Goal: Transaction & Acquisition: Purchase product/service

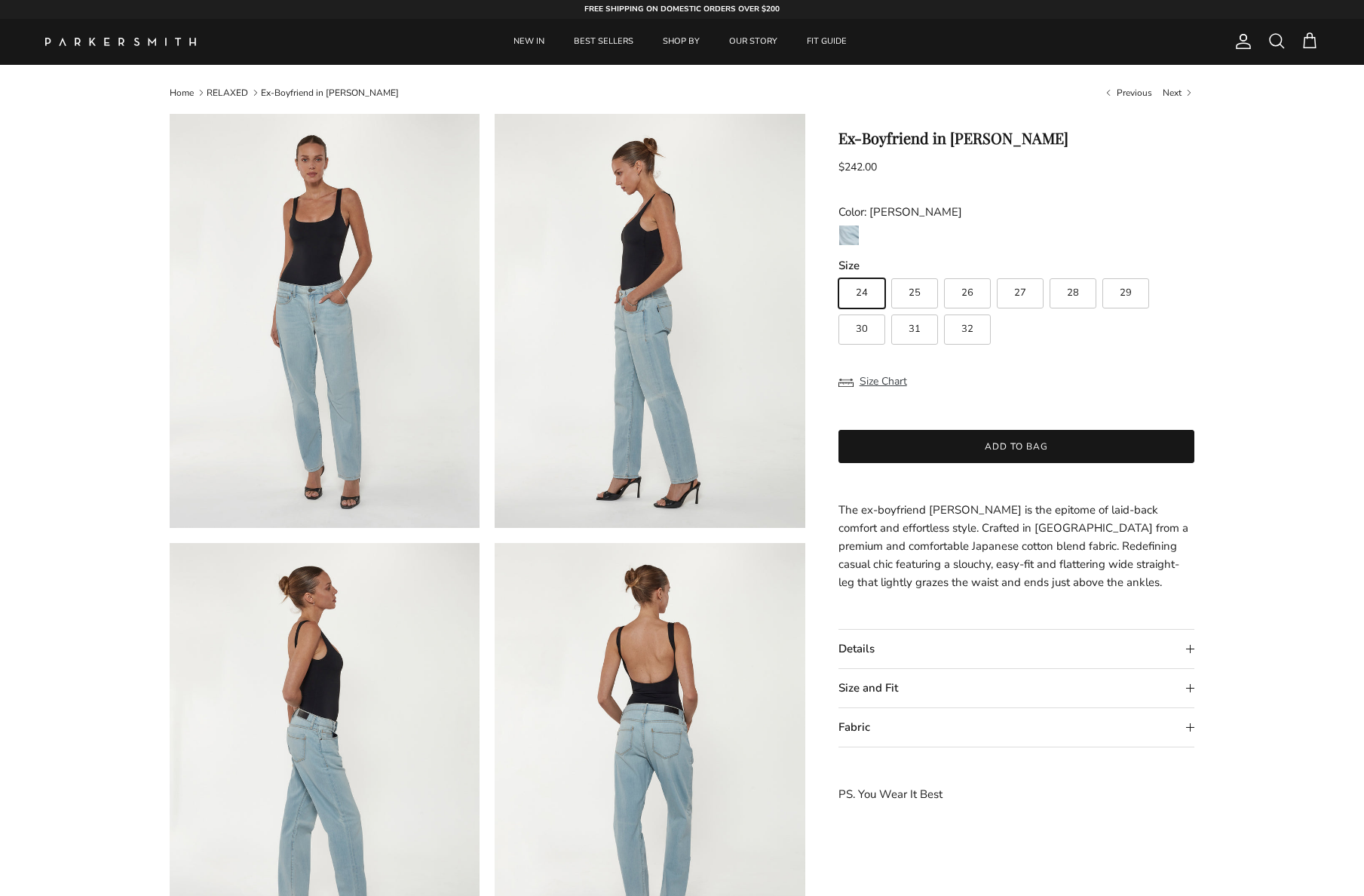
click at [1018, 290] on span "27" at bounding box center [1020, 292] width 12 height 10
click at [839, 272] on input "27" at bounding box center [838, 271] width 1 height 1
radio input "true"
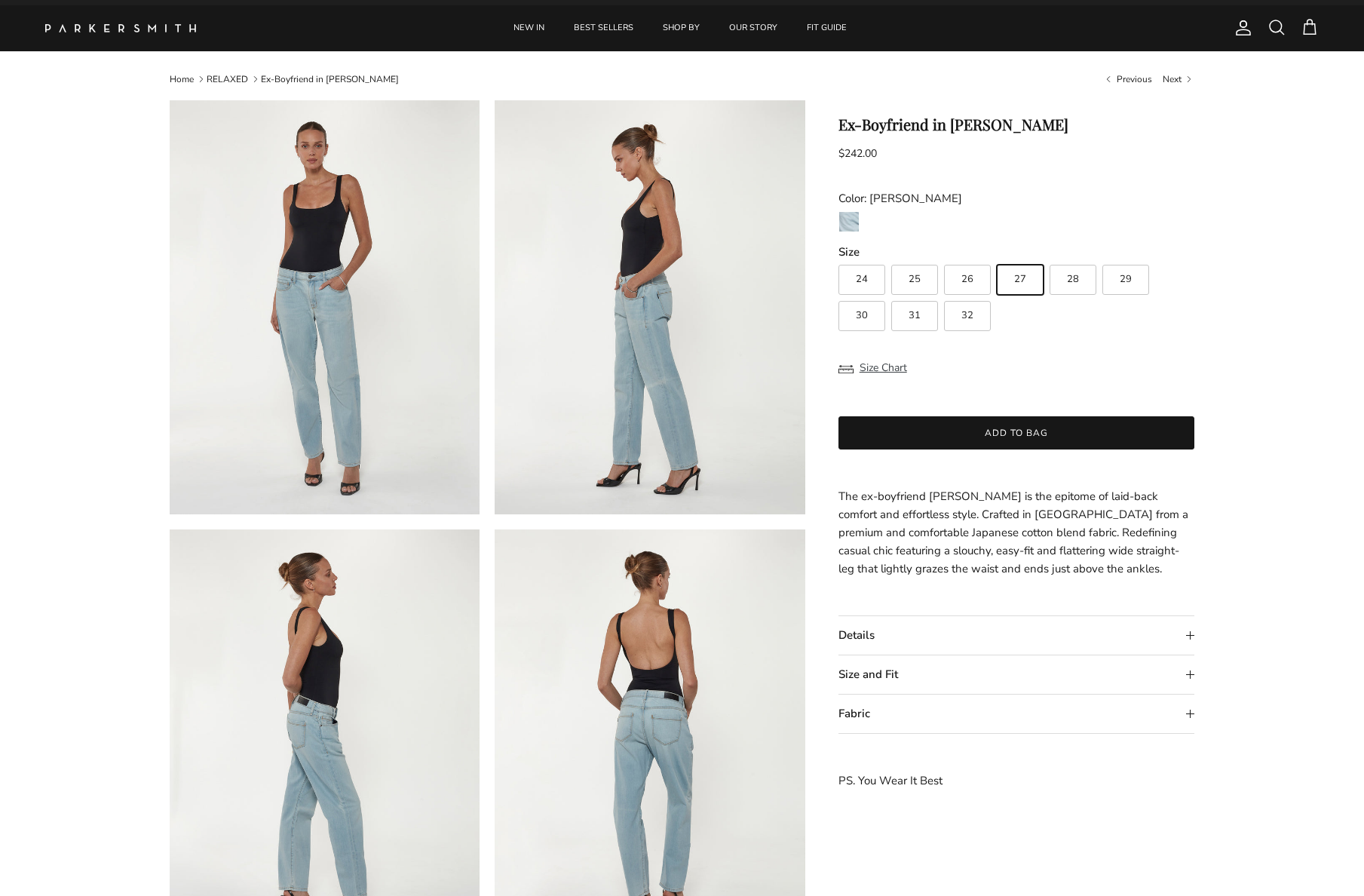
scroll to position [26, 0]
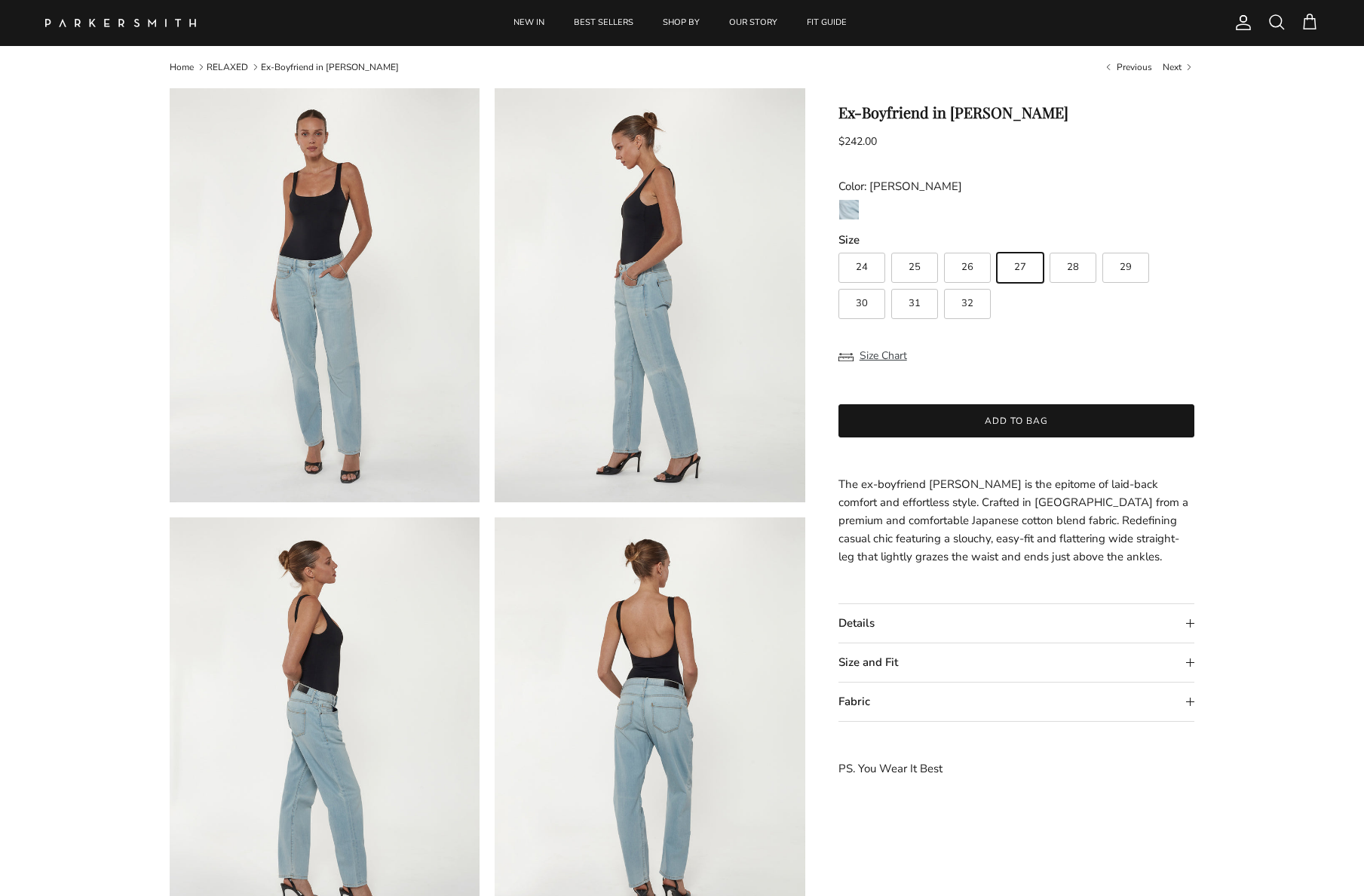
click at [1002, 419] on button "Add to bag" at bounding box center [1017, 421] width 357 height 33
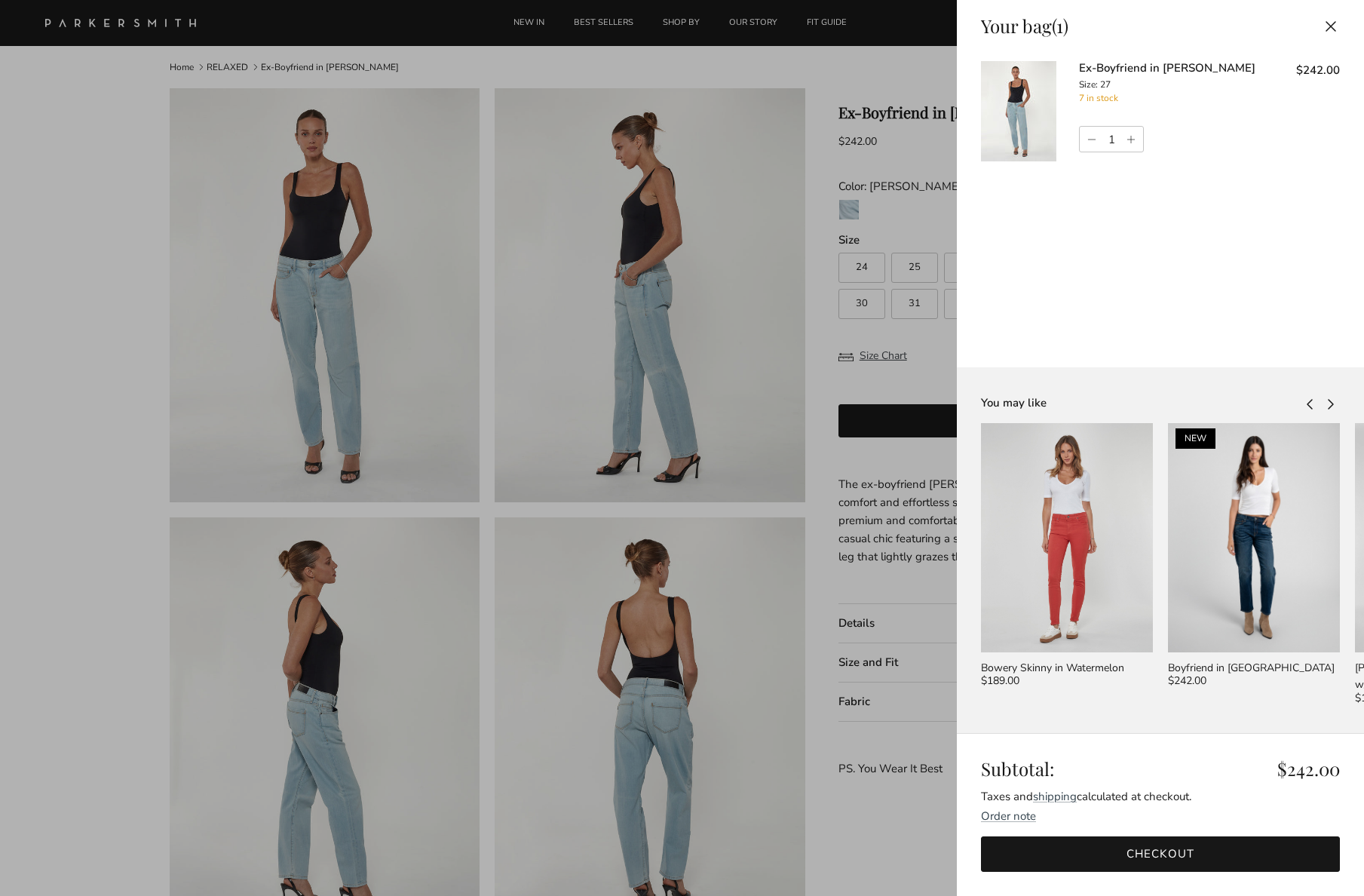
scroll to position [0, 0]
click at [1333, 23] on button "Close" at bounding box center [1331, 26] width 33 height 34
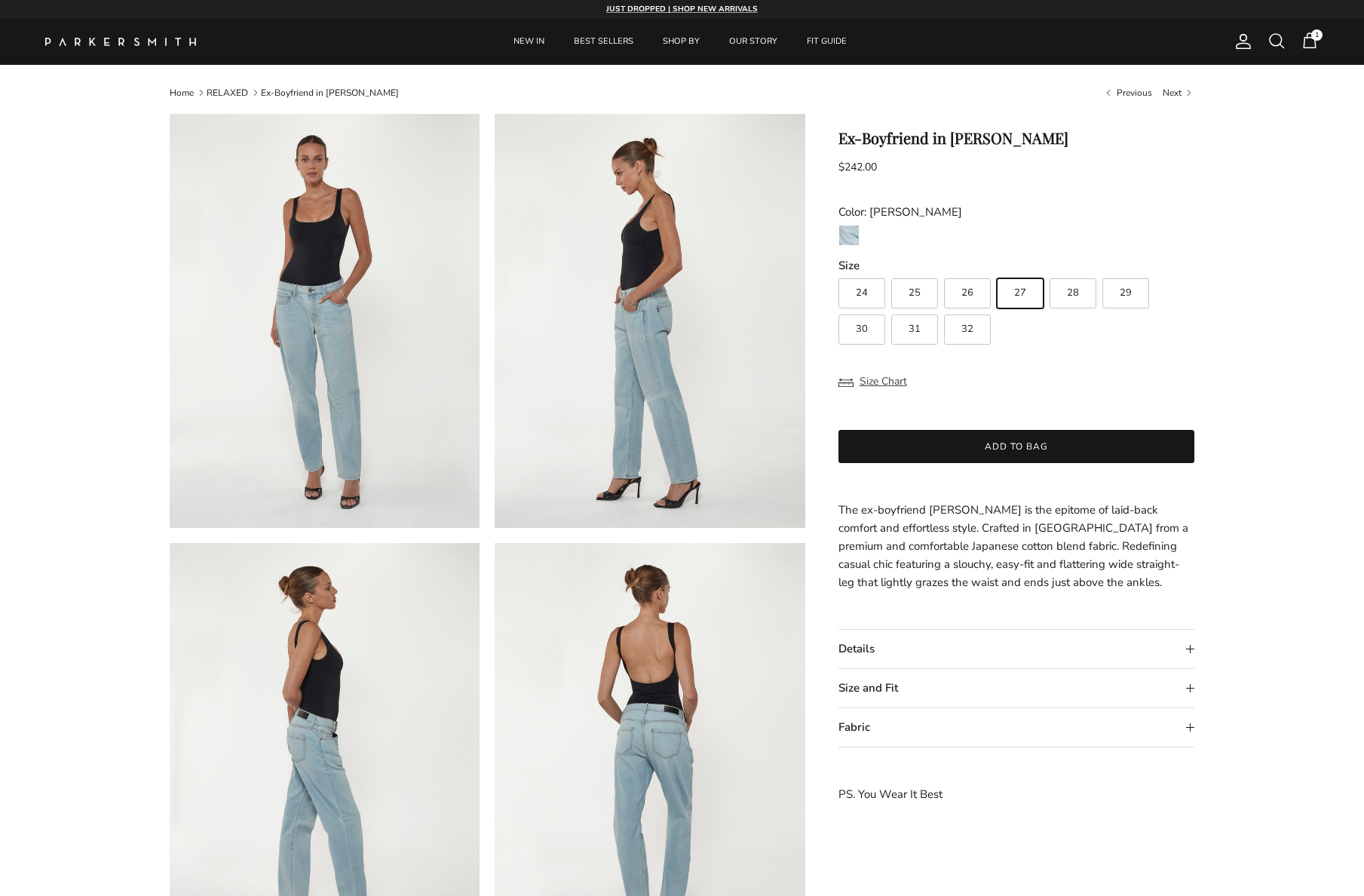
click at [1311, 39] on span "1" at bounding box center [1309, 40] width 18 height 18
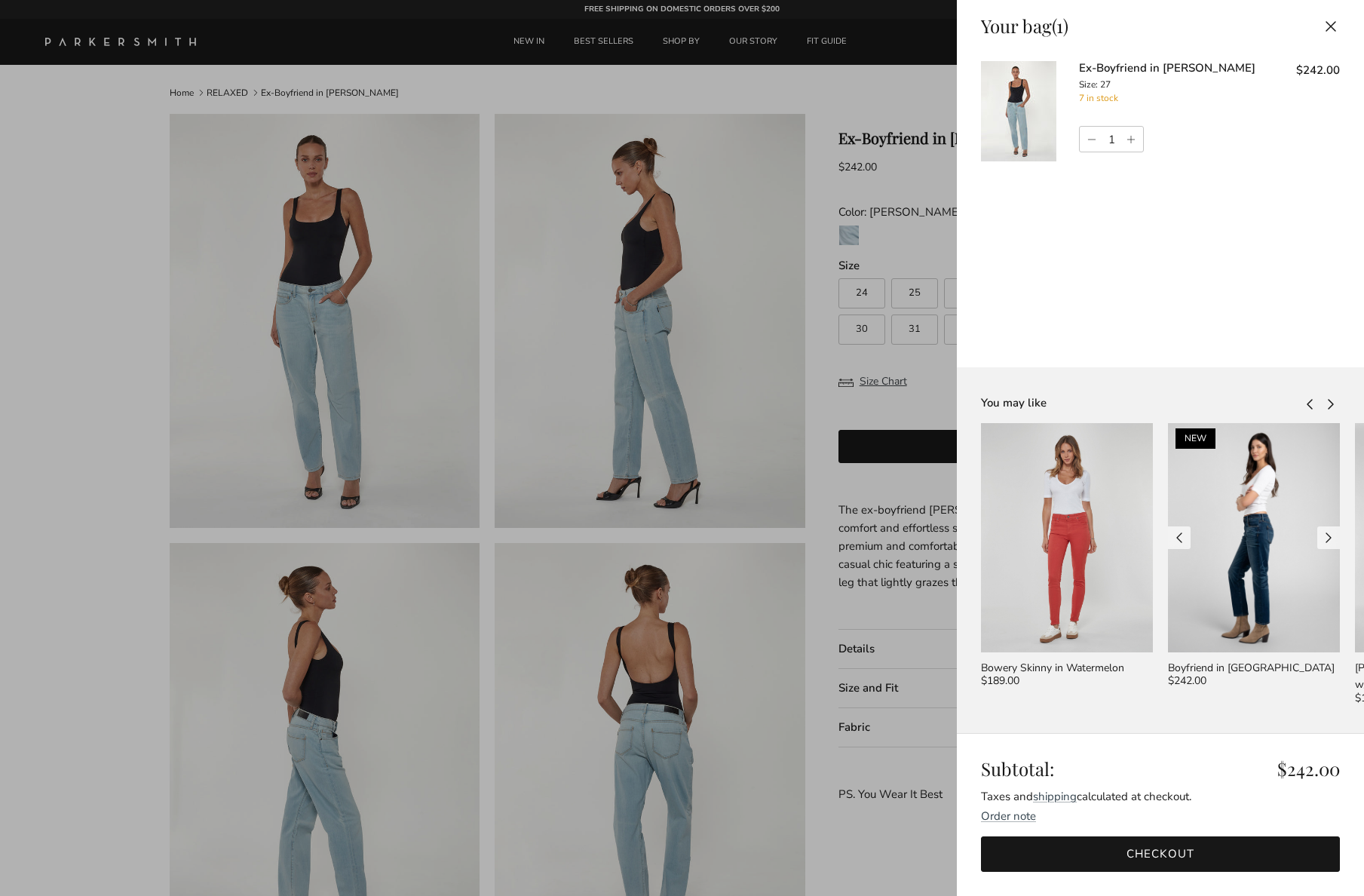
click at [1232, 612] on div at bounding box center [1253, 538] width 172 height 229
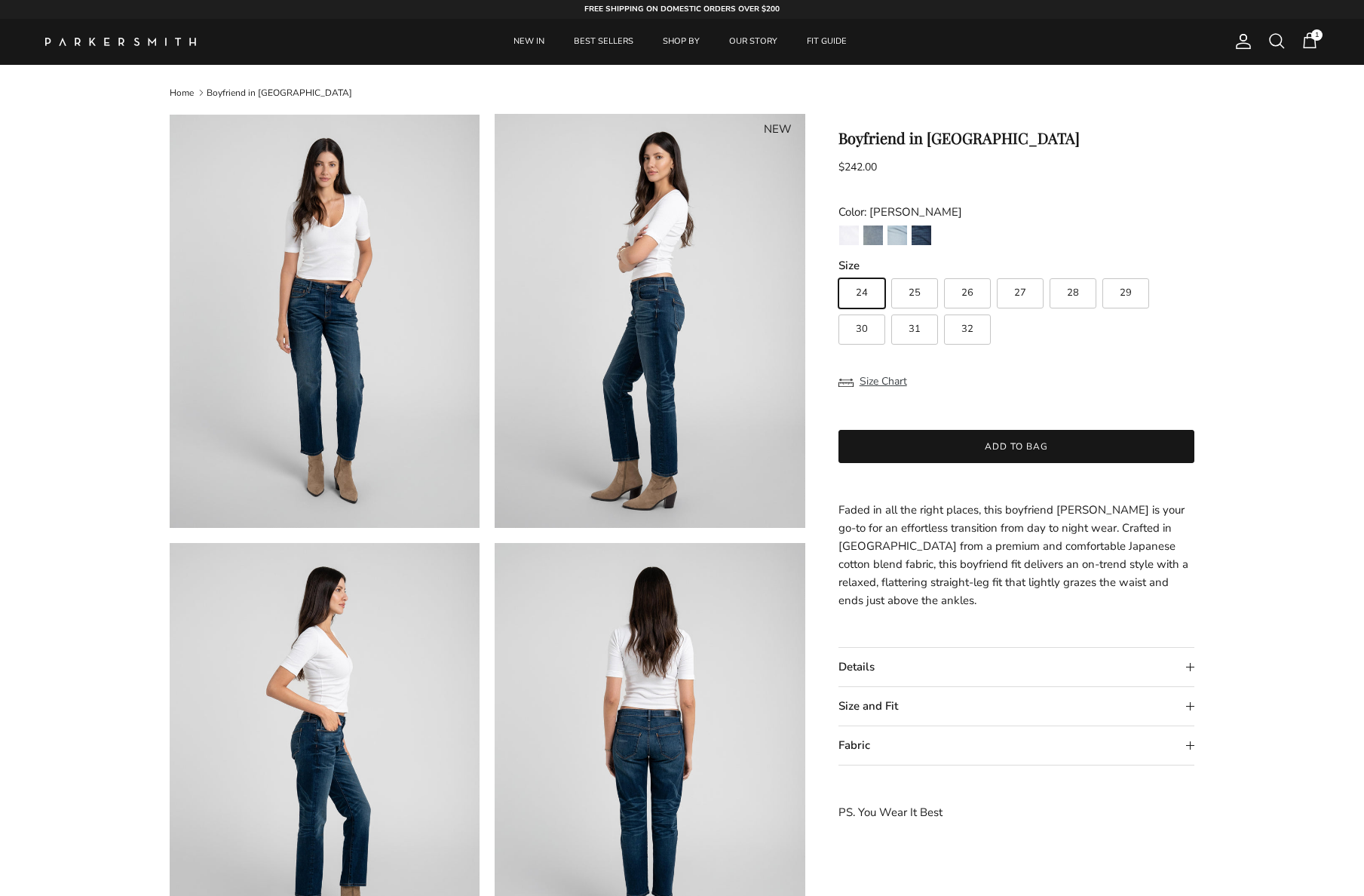
click at [1023, 288] on span "27" at bounding box center [1020, 292] width 12 height 10
click at [839, 272] on input "27" at bounding box center [838, 271] width 1 height 1
radio input "true"
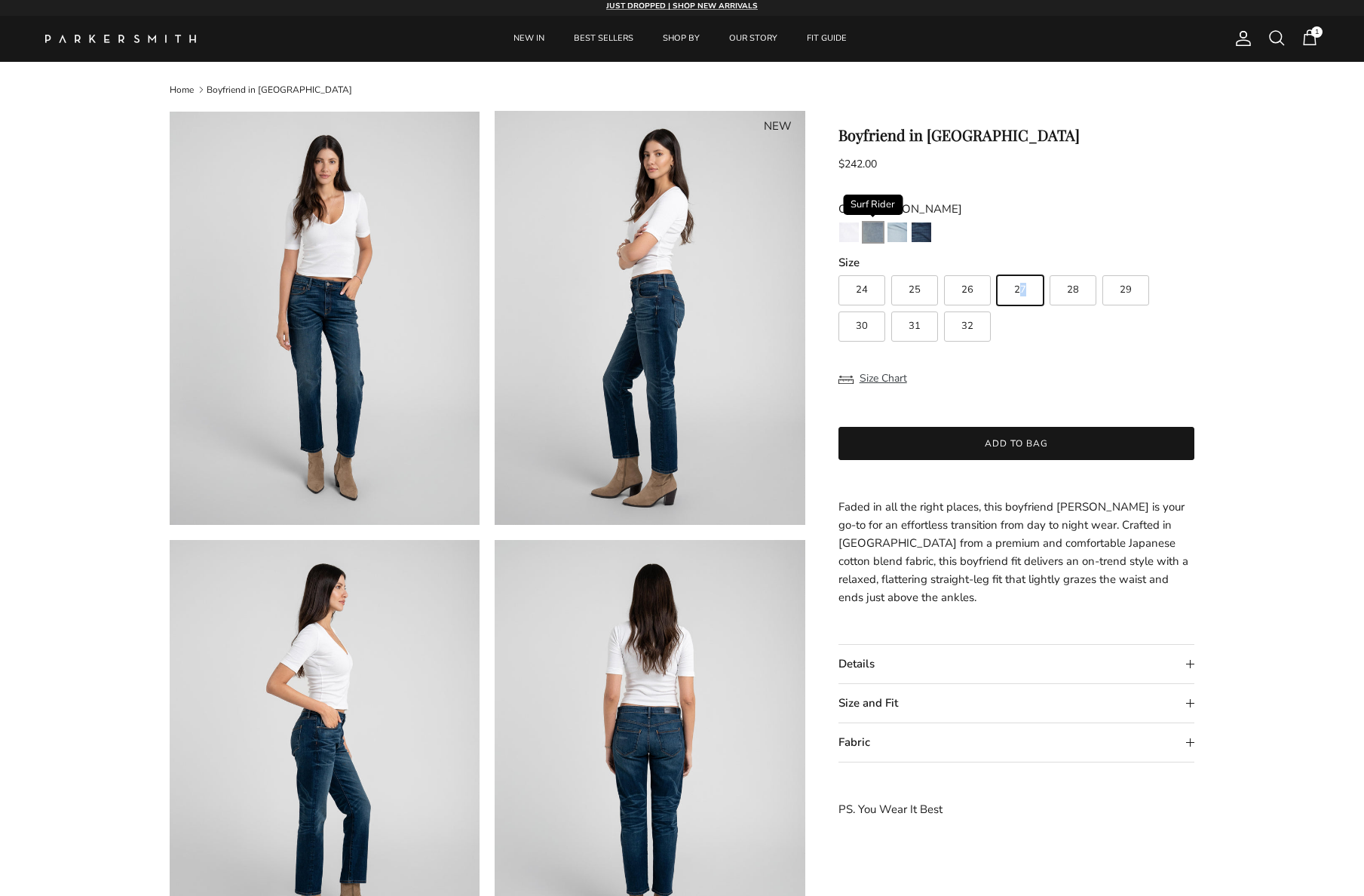
scroll to position [3, 0]
click at [876, 237] on img "Surf Rider" at bounding box center [872, 232] width 20 height 20
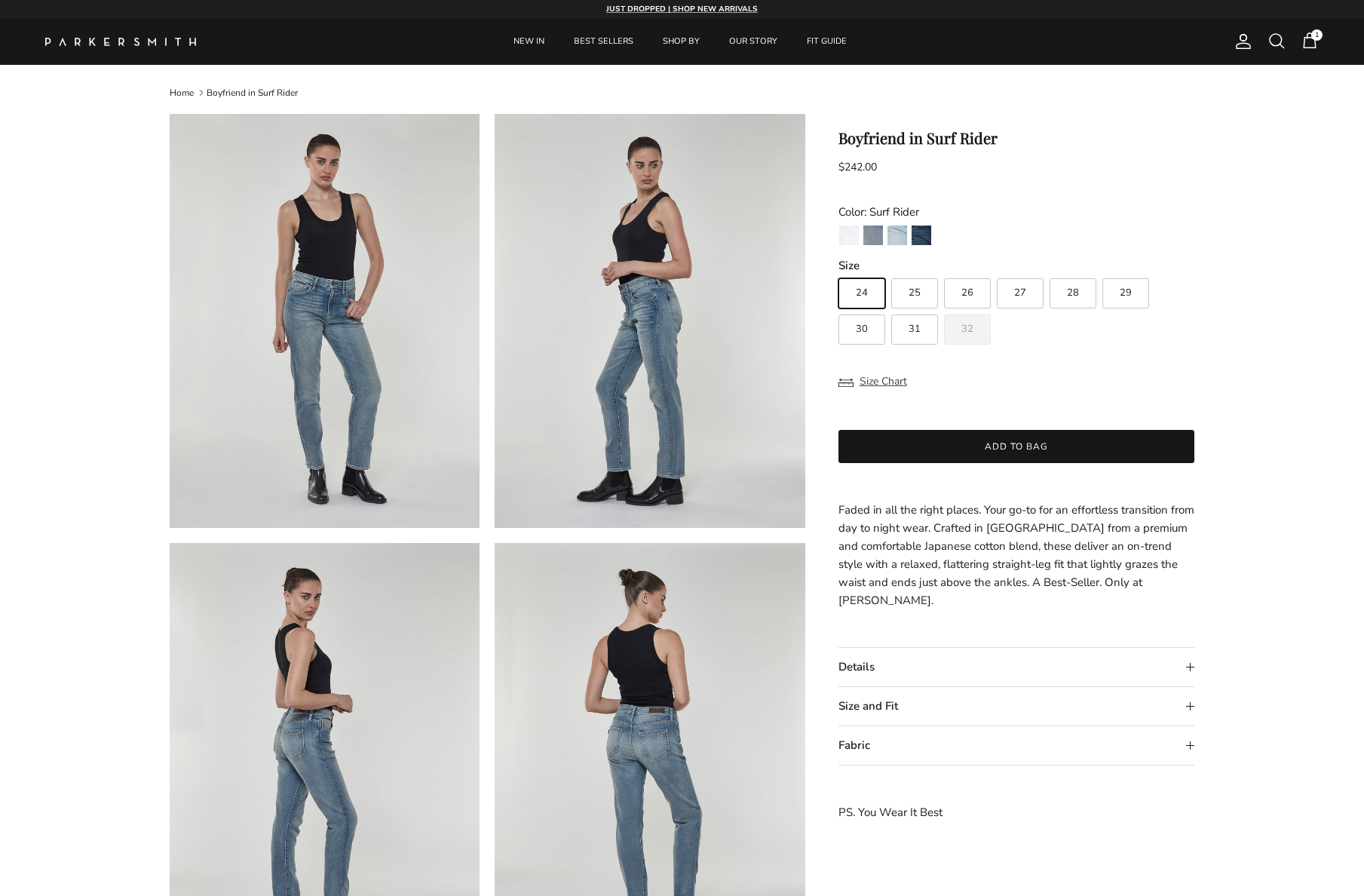
click at [1018, 290] on span "27" at bounding box center [1020, 292] width 12 height 10
click at [839, 272] on input "27" at bounding box center [838, 271] width 1 height 1
radio input "true"
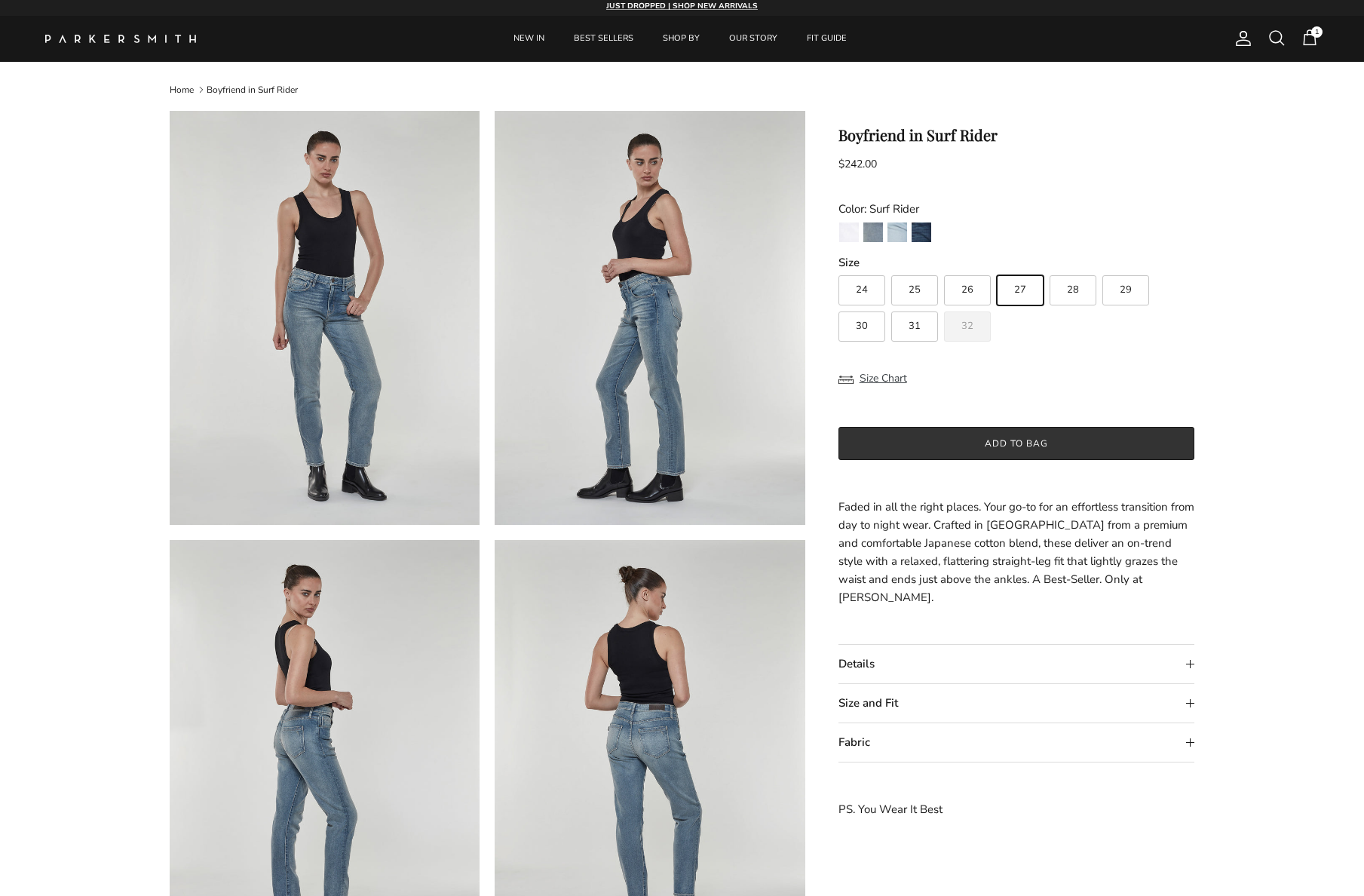
click at [1017, 441] on button "Add to bag" at bounding box center [1017, 443] width 357 height 33
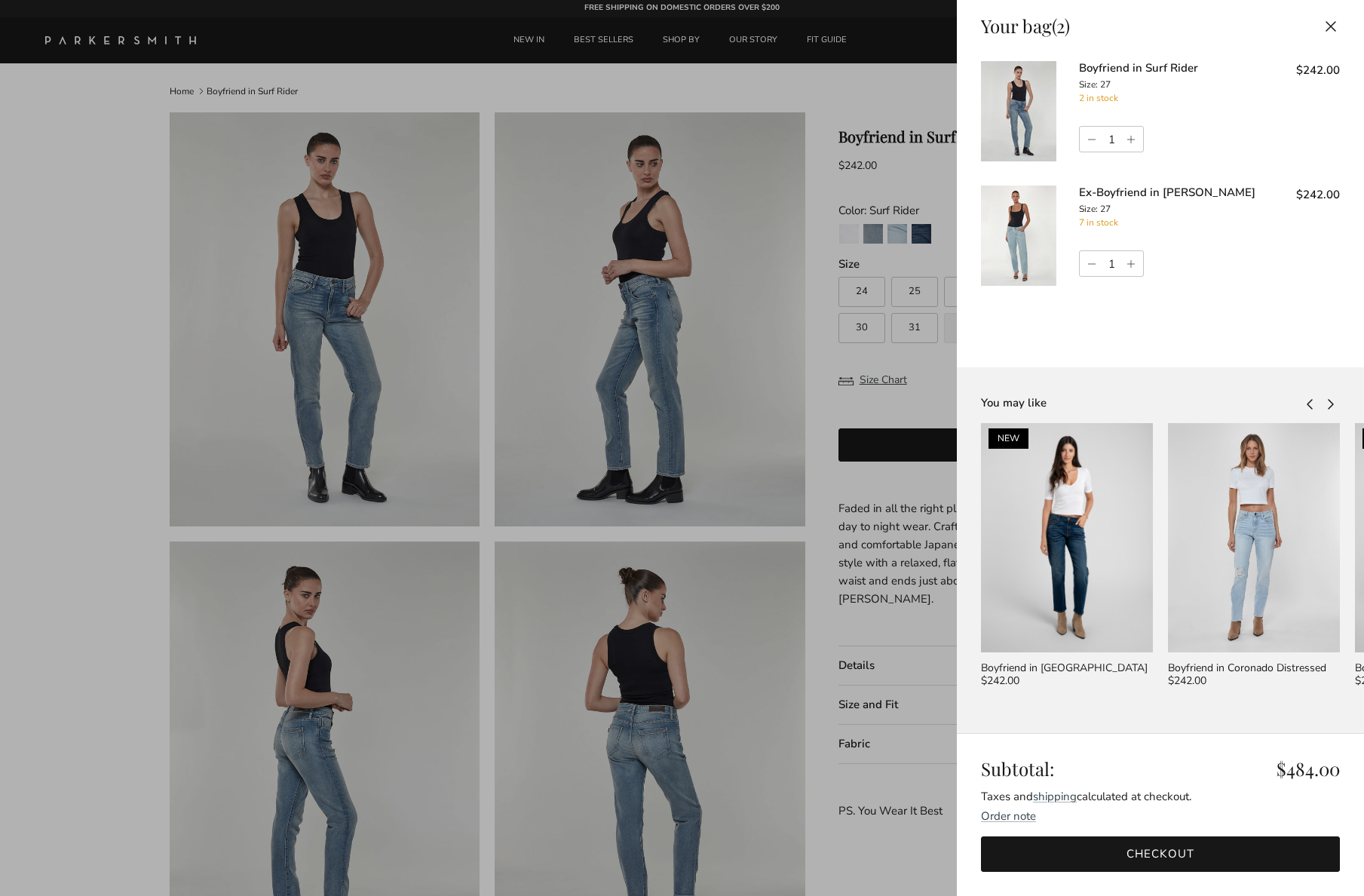
click at [851, 235] on div at bounding box center [682, 448] width 1364 height 896
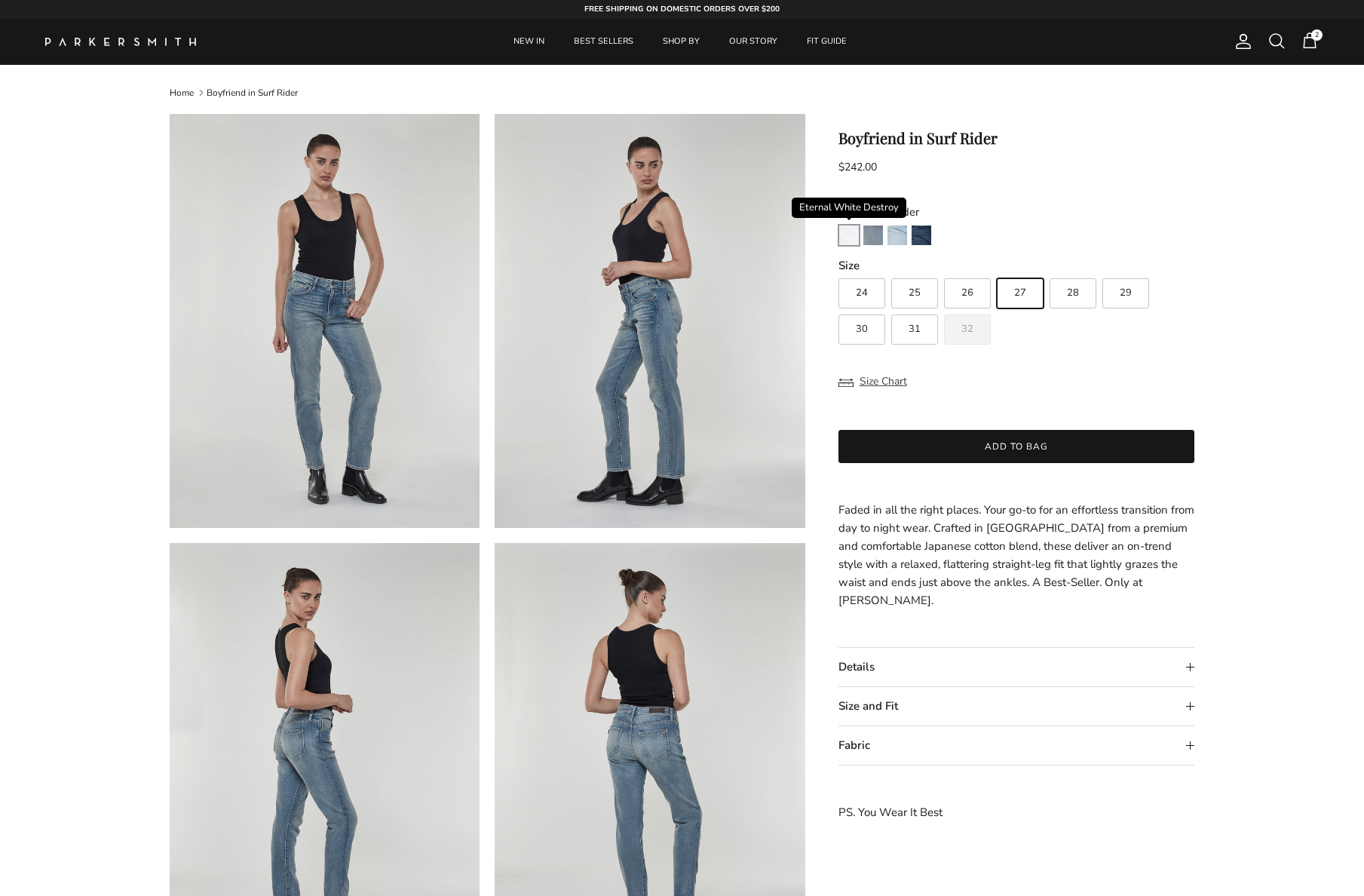
click at [851, 236] on img "Eternal White Destroy" at bounding box center [849, 235] width 20 height 20
click at [850, 235] on img "Eternal White Destroy" at bounding box center [849, 235] width 20 height 20
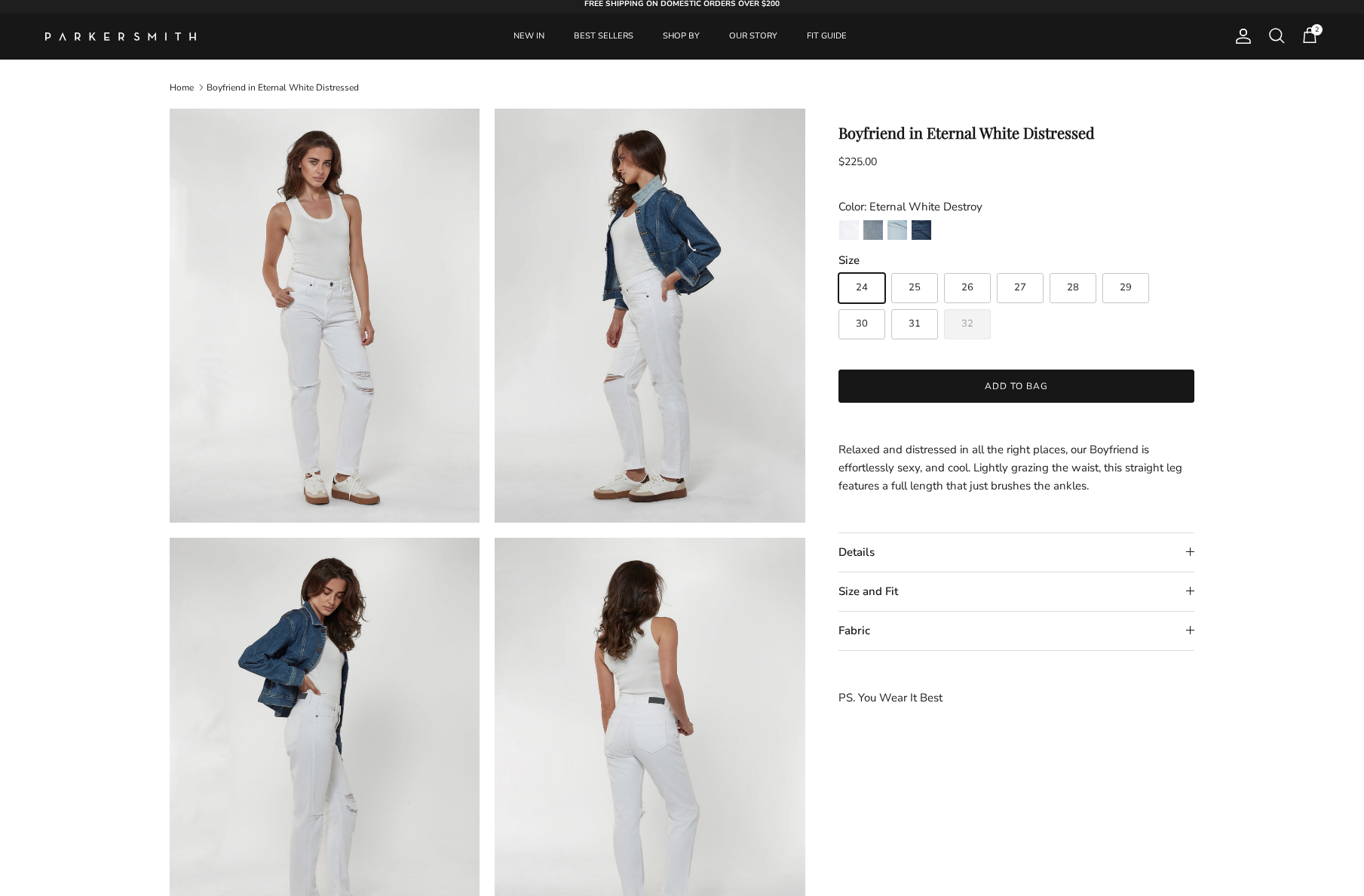
scroll to position [5, 1]
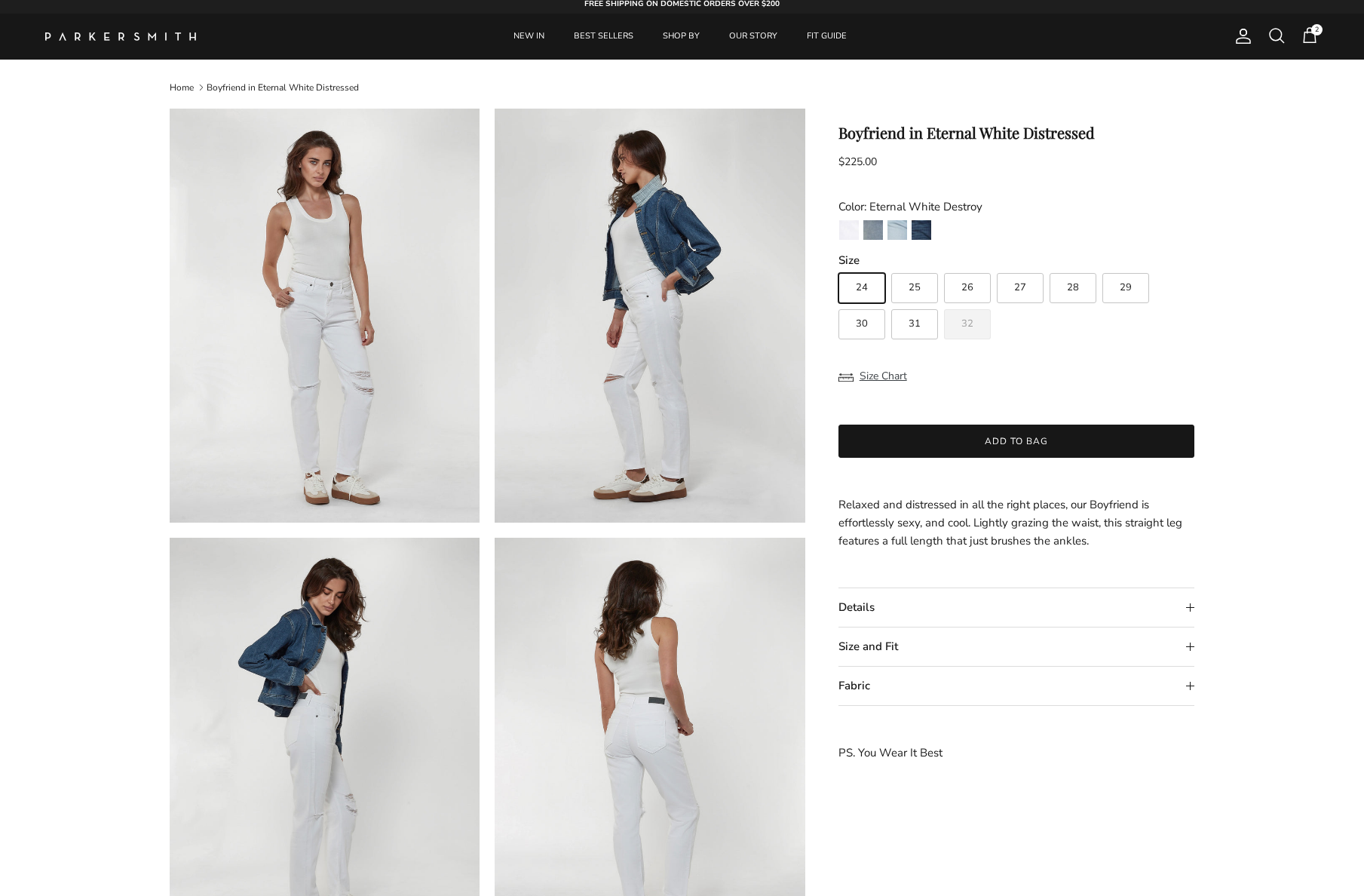
click at [1012, 281] on label "27" at bounding box center [1021, 288] width 47 height 30
click at [839, 267] on input "27" at bounding box center [838, 267] width 1 height 1
radio input "true"
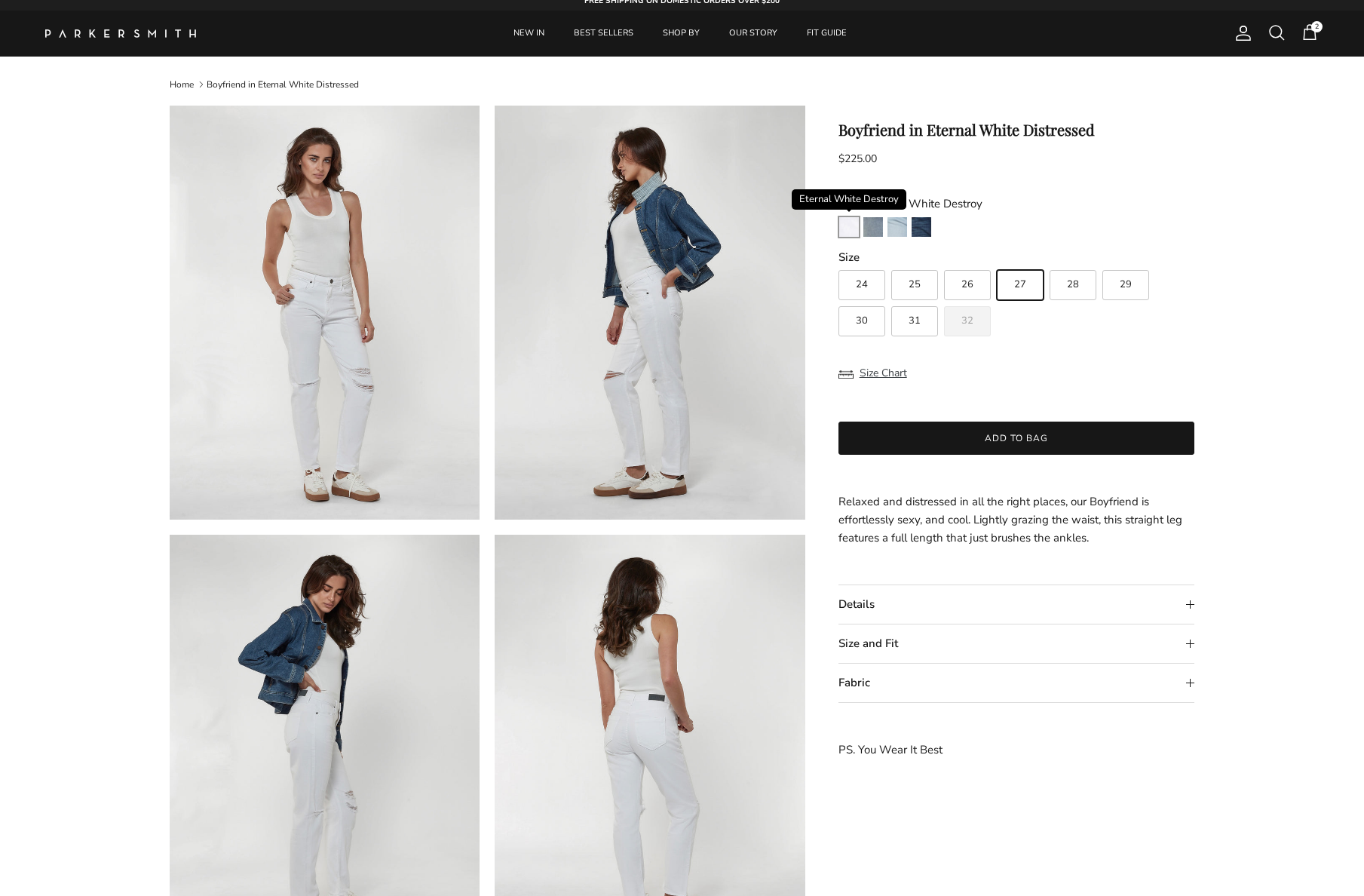
click at [851, 233] on img "Eternal White Destroy" at bounding box center [849, 227] width 20 height 20
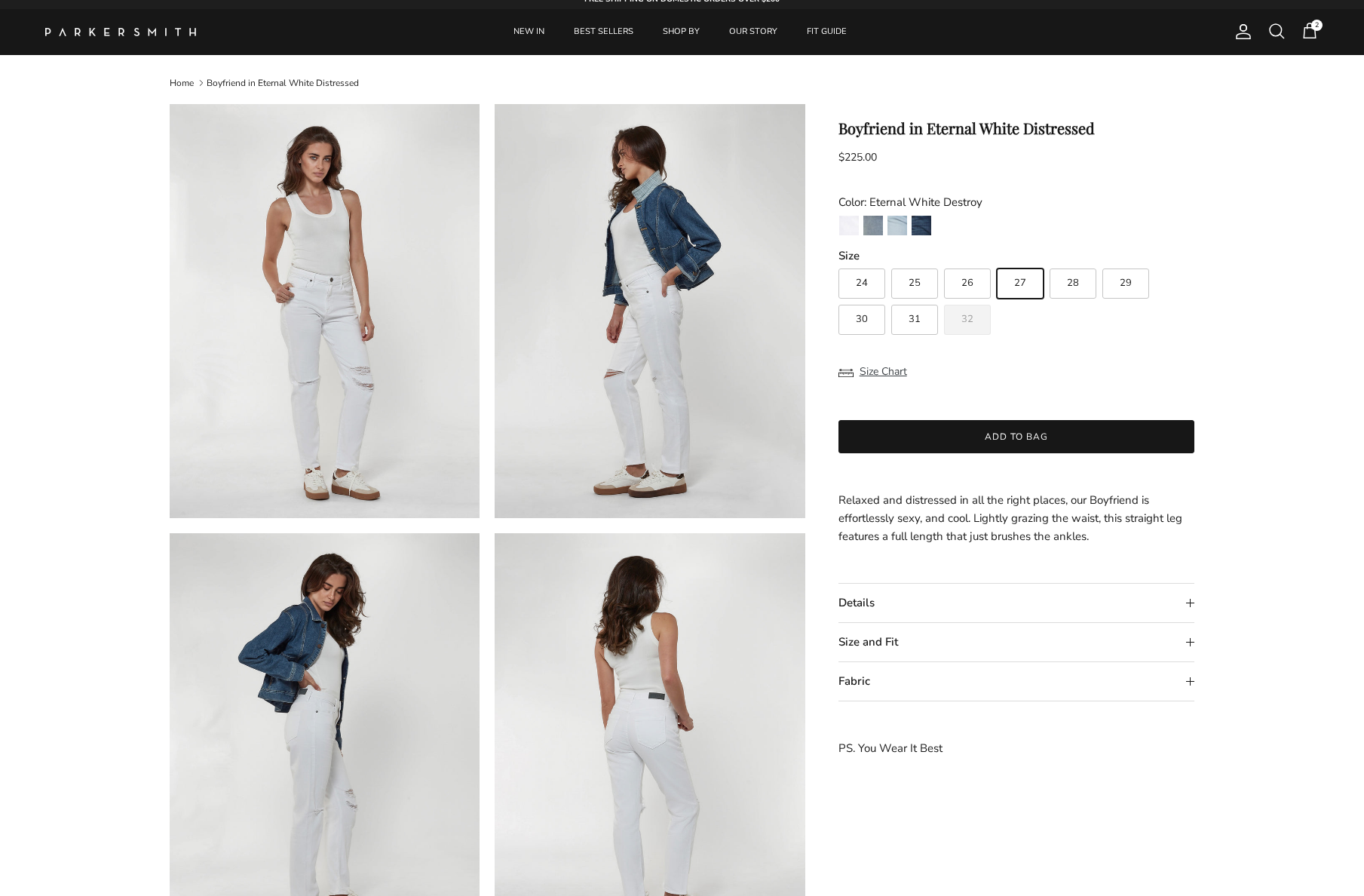
scroll to position [10, 0]
click at [1308, 29] on span "2" at bounding box center [1309, 31] width 18 height 18
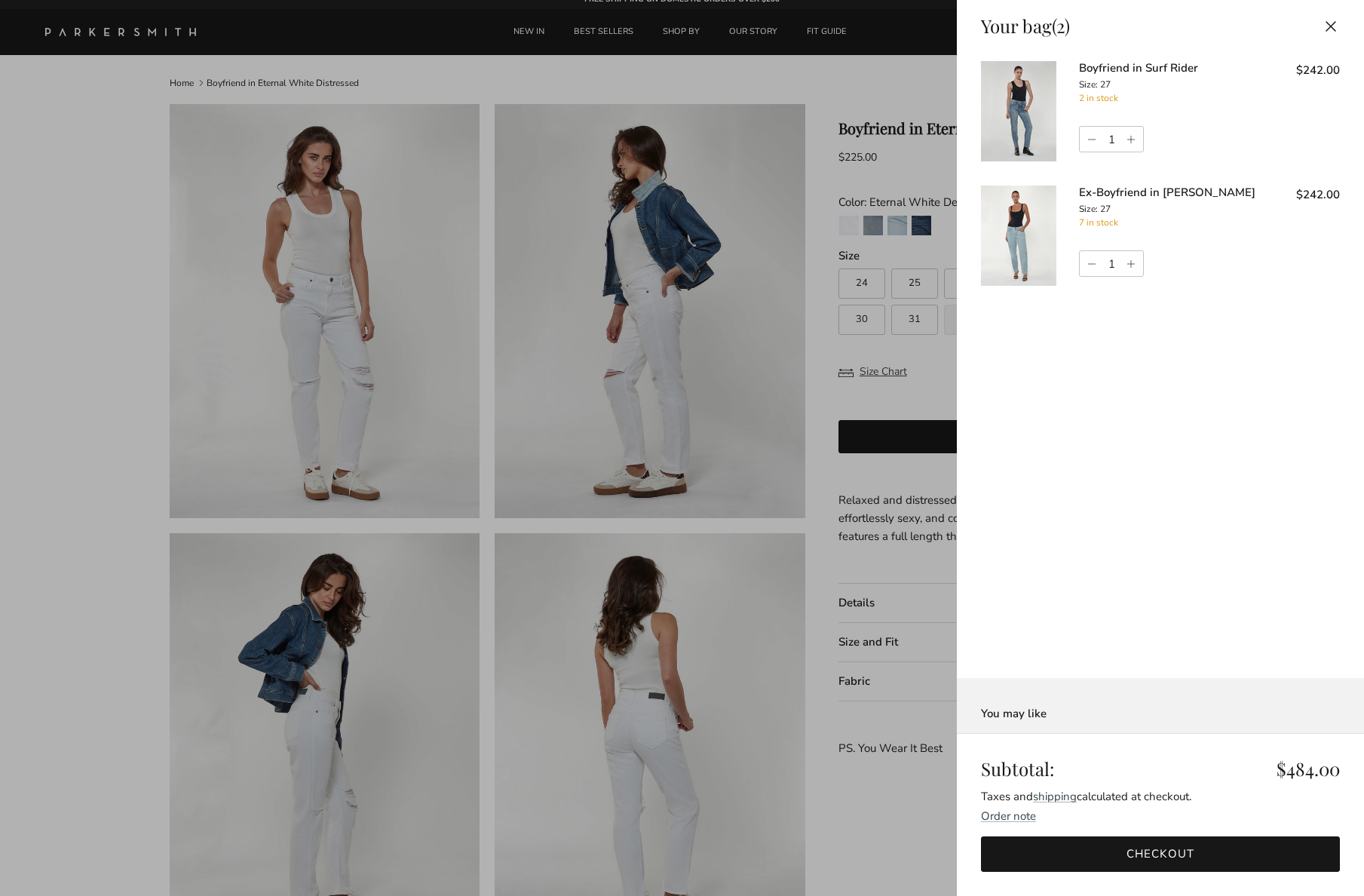
scroll to position [0, 0]
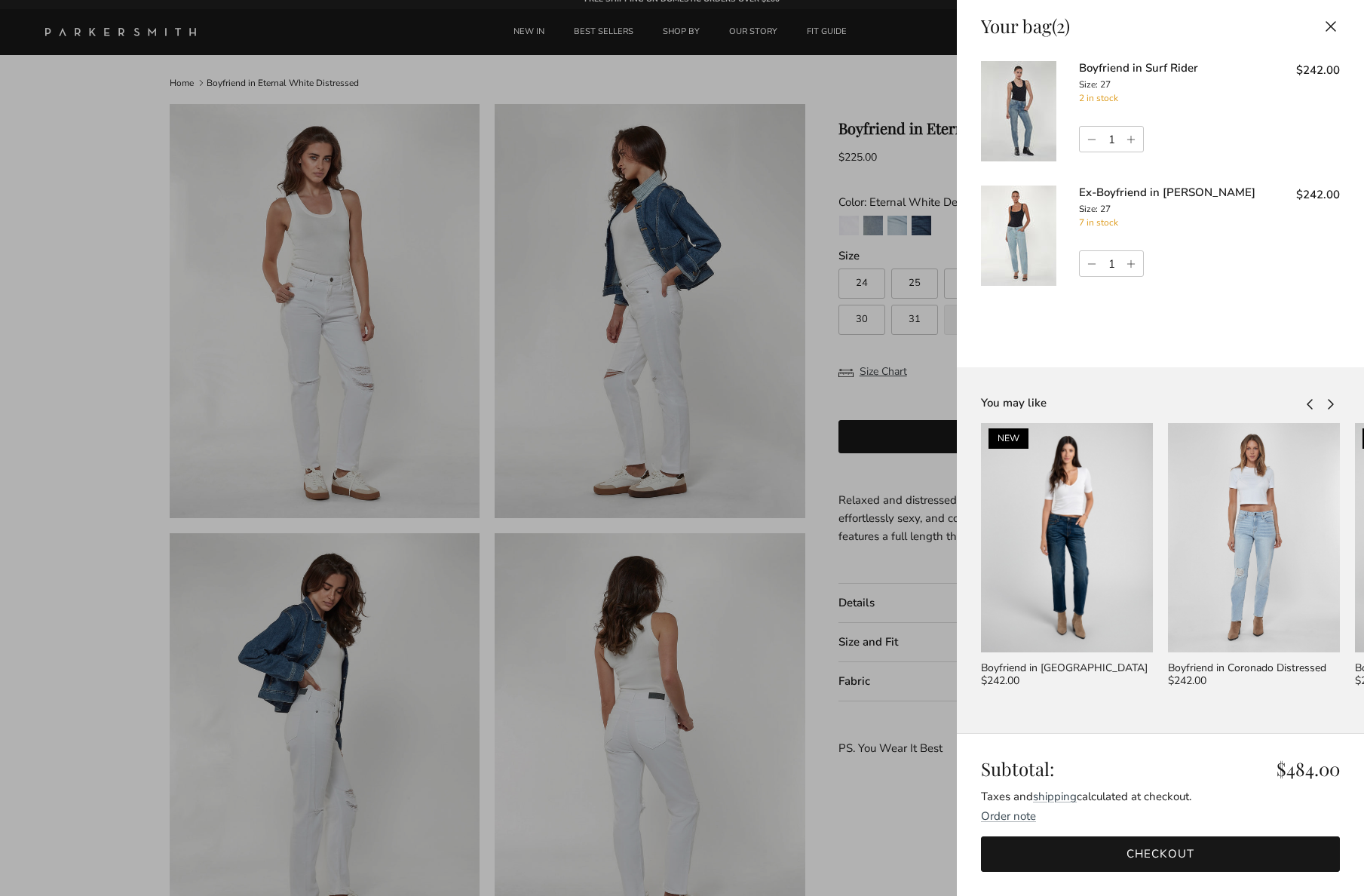
click at [1309, 29] on header "Your bag (2) Close" at bounding box center [1160, 26] width 407 height 22
click at [1173, 851] on link "Checkout" at bounding box center [1161, 854] width 359 height 35
